Goal: Task Accomplishment & Management: Manage account settings

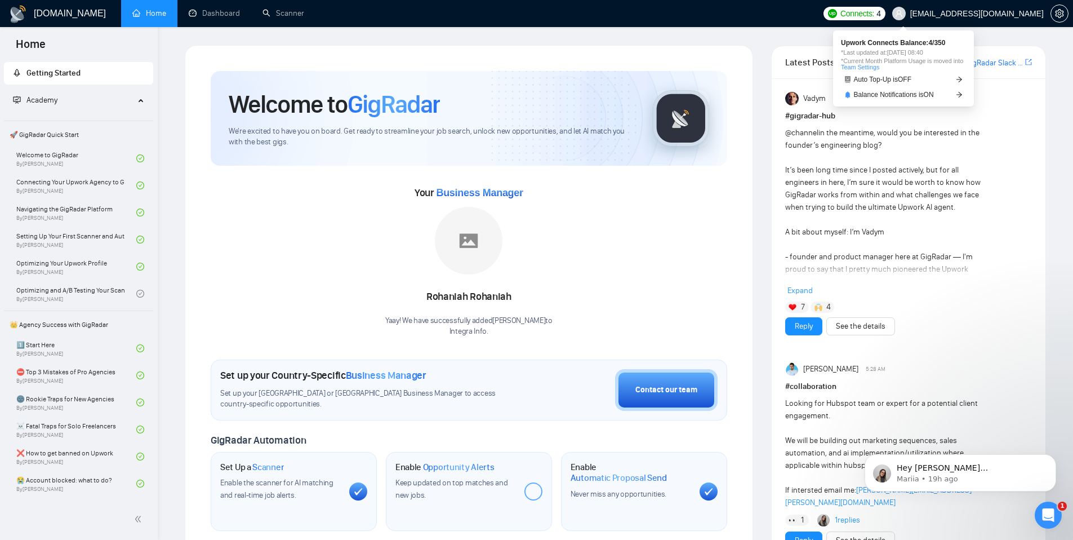
click at [874, 14] on span "Connects:" at bounding box center [858, 13] width 34 height 12
click at [736, 56] on div "Welcome to GigRadar We're excited to have you on board. Get ready to streamline…" at bounding box center [469, 419] width 568 height 749
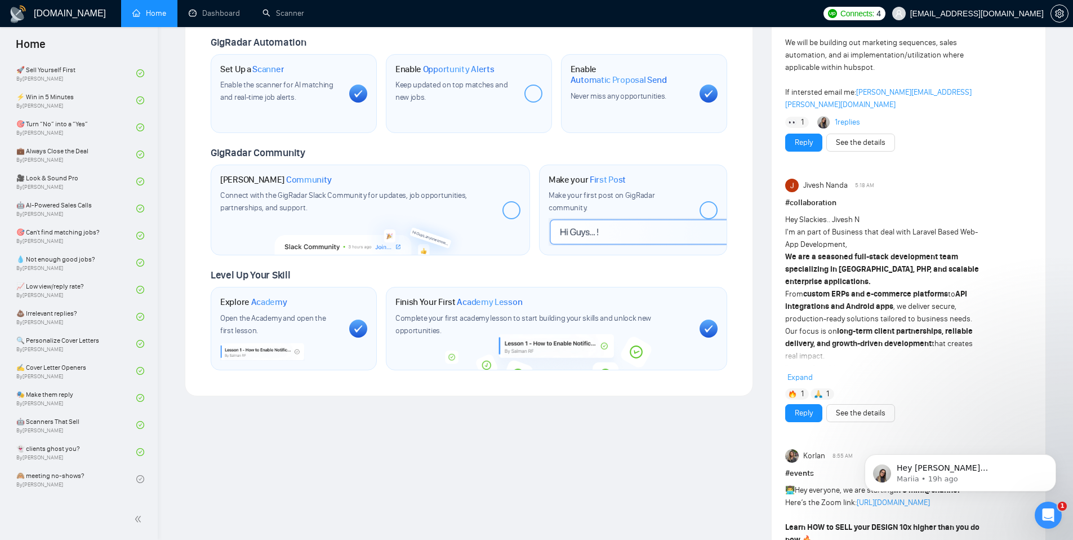
scroll to position [700, 0]
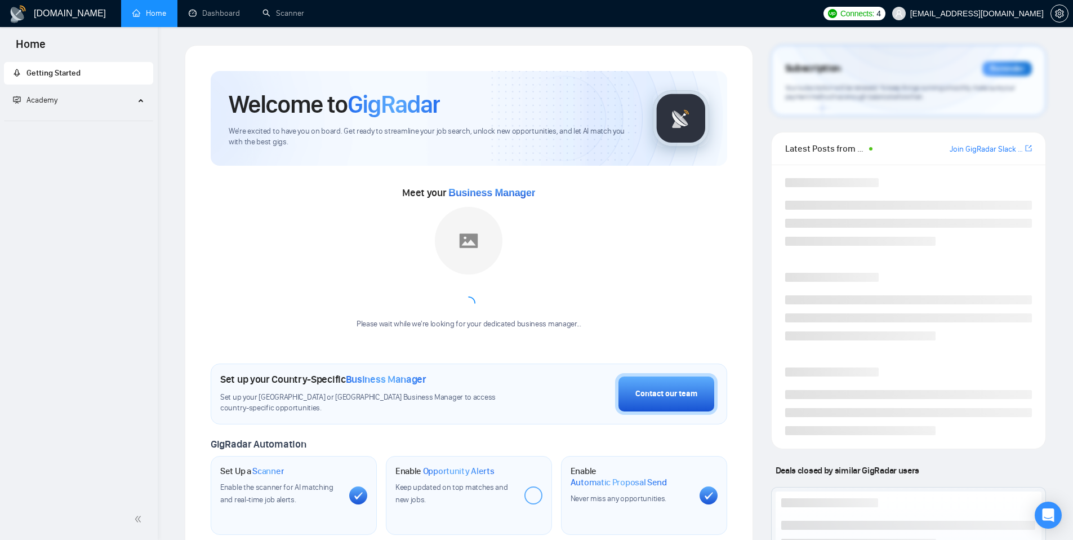
scroll to position [398, 0]
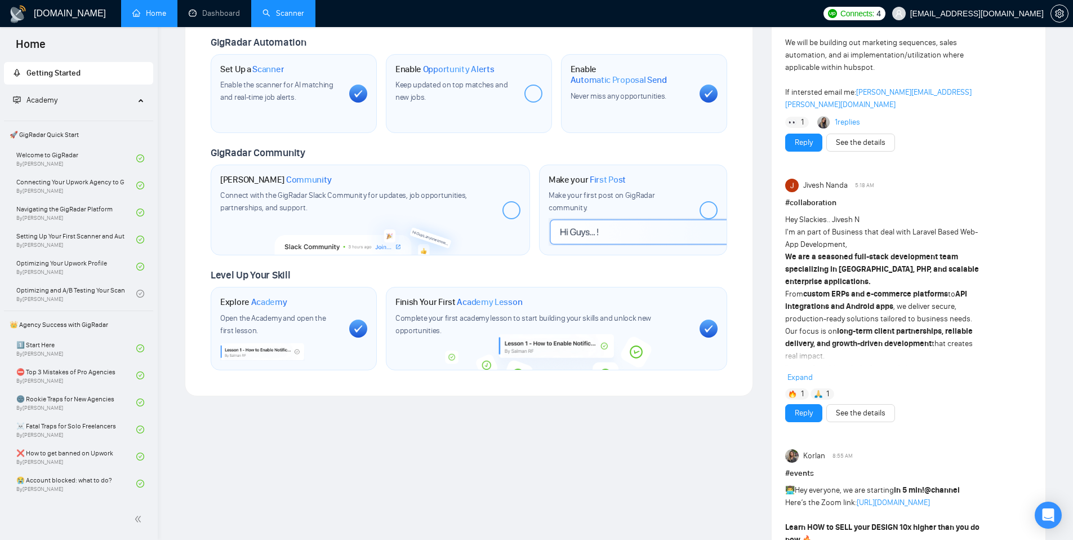
click at [289, 16] on link "Scanner" at bounding box center [284, 13] width 42 height 10
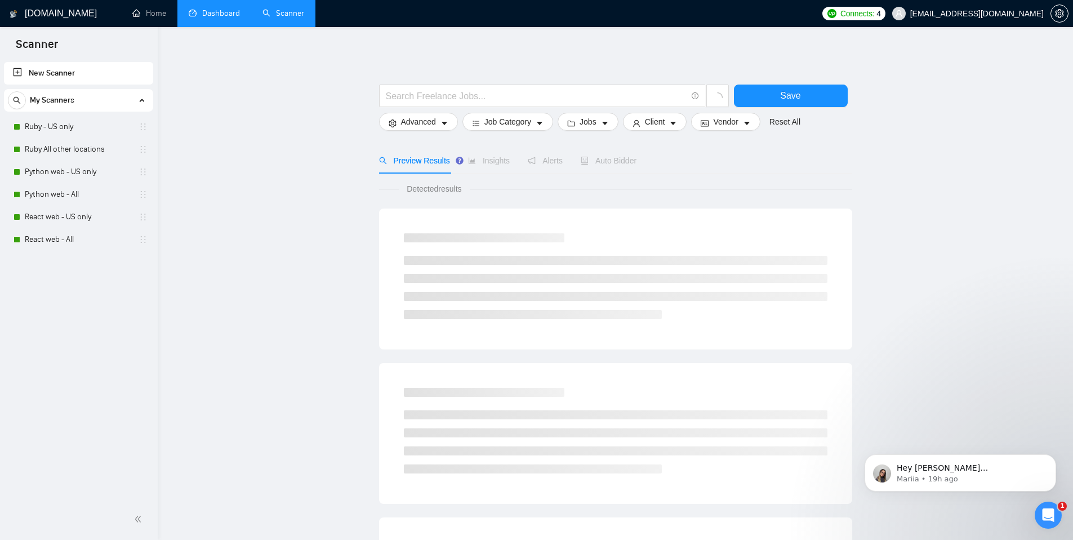
click at [212, 13] on link "Dashboard" at bounding box center [214, 13] width 51 height 10
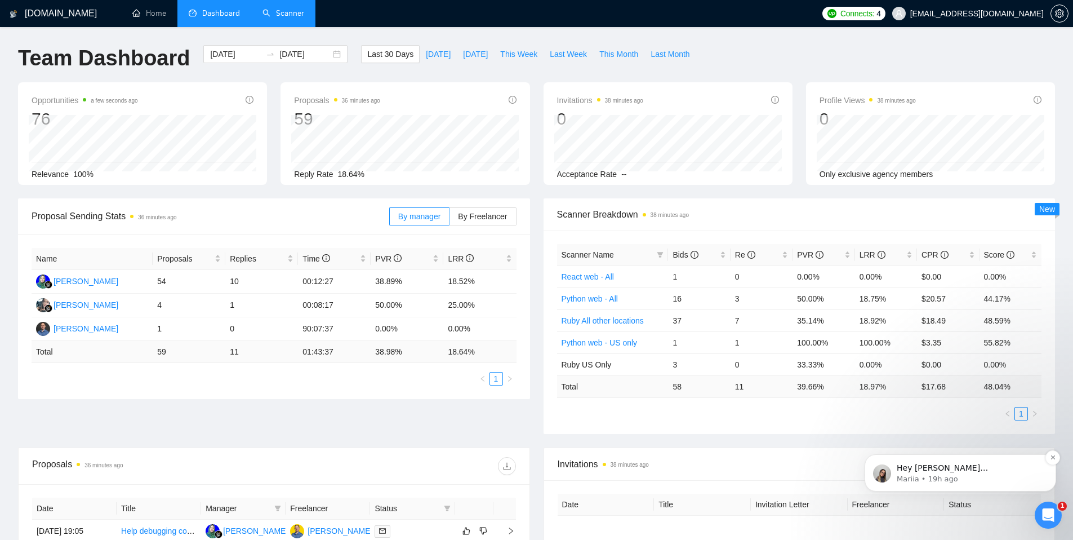
click at [959, 473] on p "Hey [PERSON_NAME][EMAIL_ADDRESS][DOMAIN_NAME], Looks like your Upwork agency In…" at bounding box center [969, 468] width 145 height 11
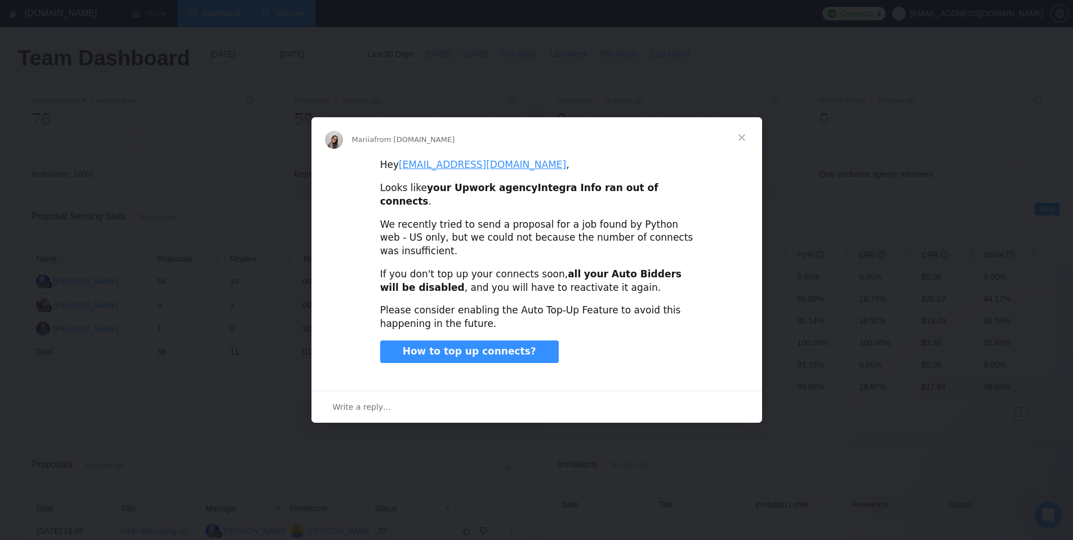
click at [742, 152] on span "Close" at bounding box center [742, 137] width 41 height 41
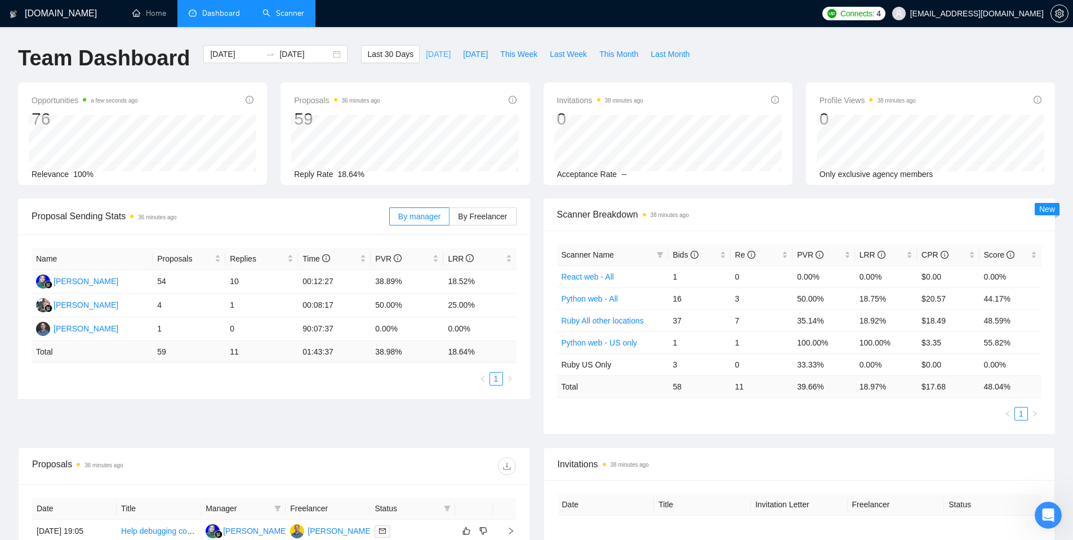
click at [428, 54] on span "Today" at bounding box center [438, 54] width 25 height 12
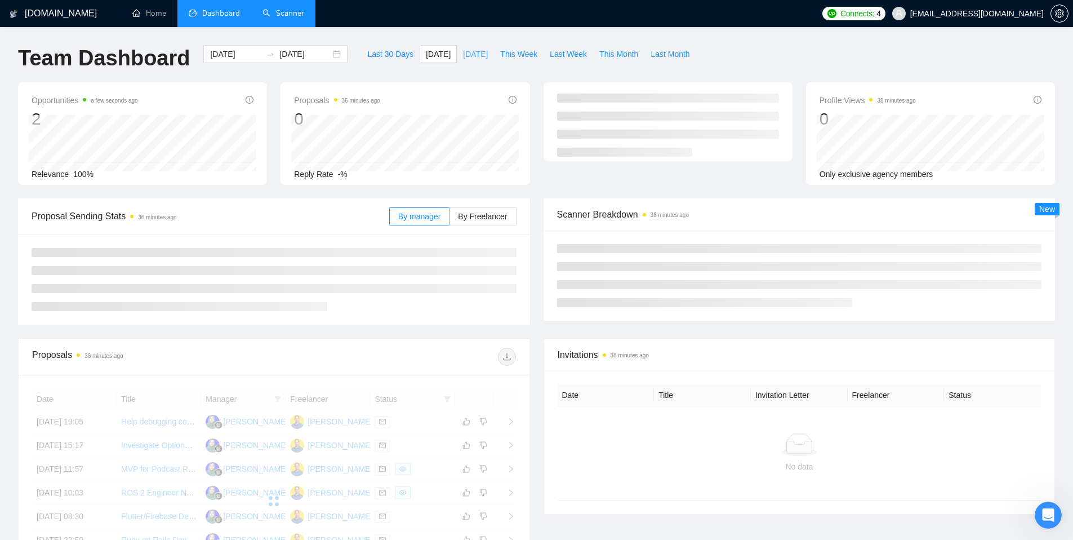
click at [473, 56] on span "Yesterday" at bounding box center [475, 54] width 25 height 12
type input "2025-10-01"
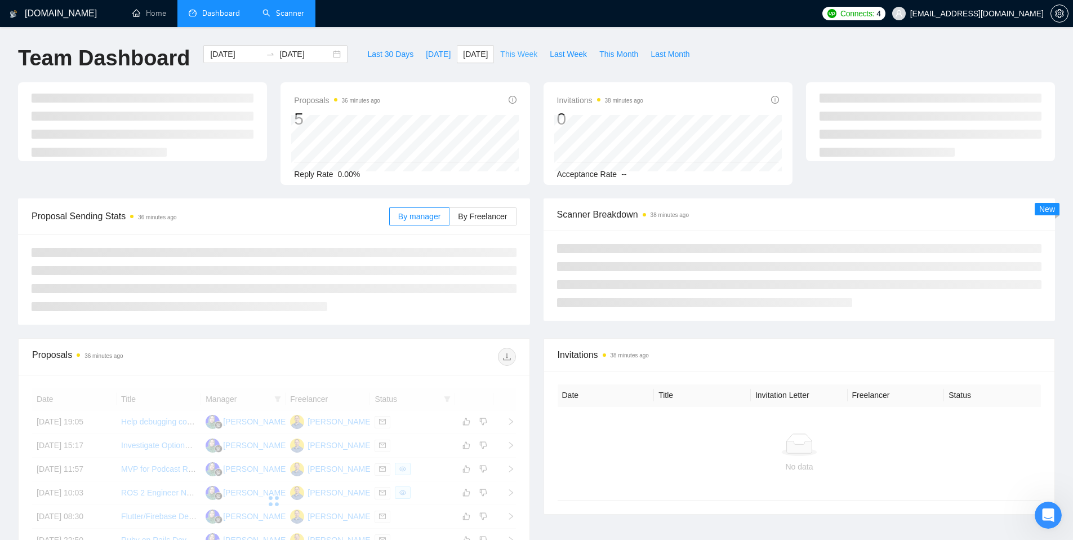
click at [516, 56] on span "This Week" at bounding box center [518, 54] width 37 height 12
type input "2025-09-29"
type input "2025-10-05"
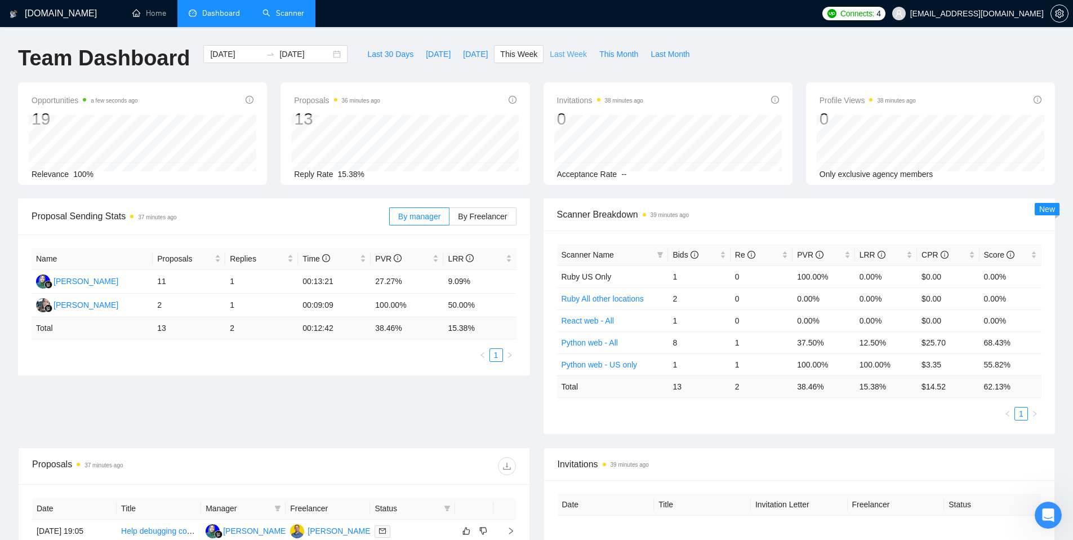
click at [564, 52] on span "Last Week" at bounding box center [568, 54] width 37 height 12
type input "2025-09-22"
type input "2025-09-28"
